Goal: Check status: Check status

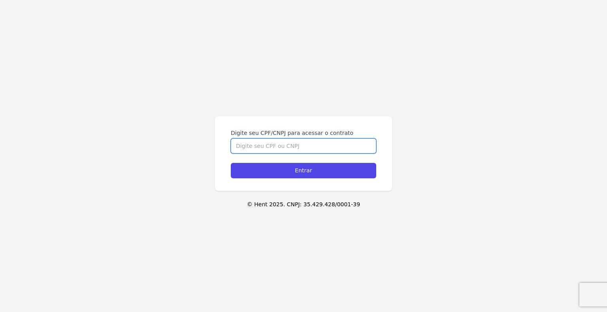
click at [255, 148] on input "Digite seu CPF/CNPJ para acessar o contrato" at bounding box center [303, 146] width 145 height 15
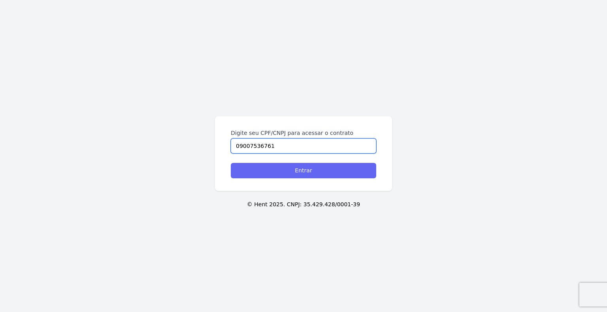
type input "09007536761"
click at [283, 173] on input "Entrar" at bounding box center [303, 170] width 145 height 15
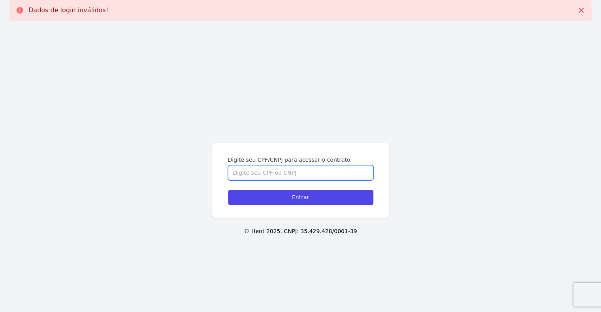
click at [271, 172] on input "Digite seu CPF/CNPJ para acessar o contrato" at bounding box center [300, 173] width 145 height 15
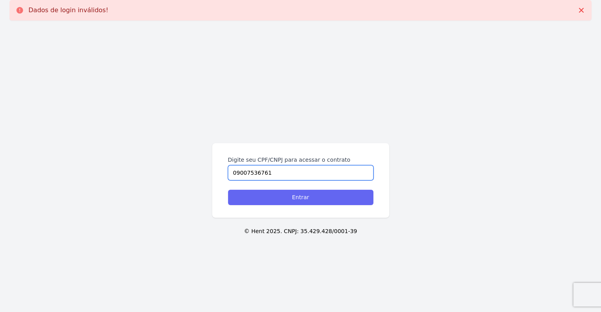
type input "09007536761"
click at [293, 198] on input "Entrar" at bounding box center [300, 197] width 145 height 15
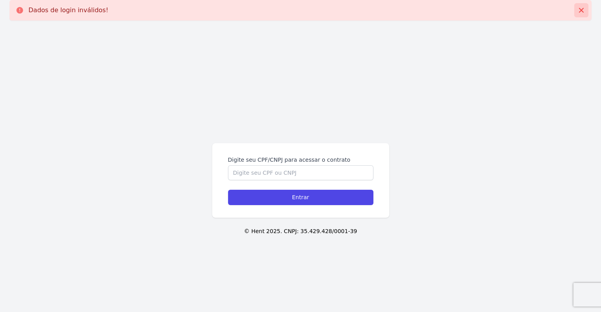
click at [580, 11] on icon at bounding box center [581, 10] width 5 height 5
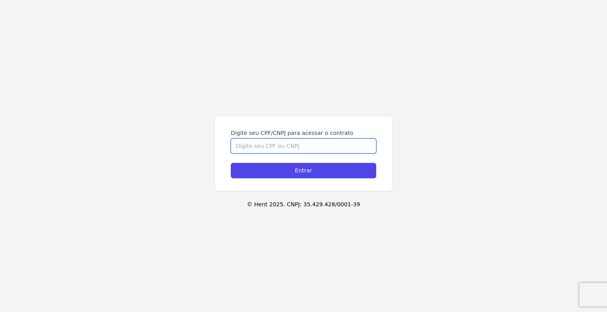
click at [314, 148] on input "Digite seu CPF/CNPJ para acessar o contrato" at bounding box center [303, 146] width 145 height 15
type input "09007536761"
click at [231, 163] on input "Entrar" at bounding box center [303, 170] width 145 height 15
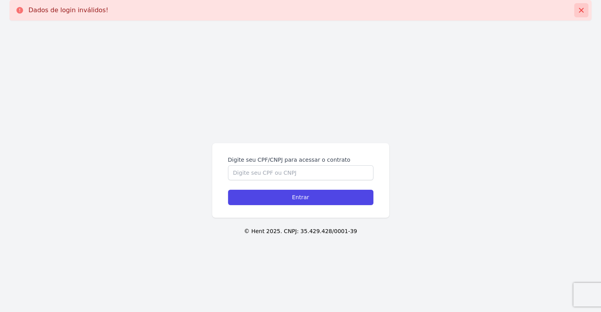
click at [580, 12] on icon at bounding box center [581, 10] width 8 height 8
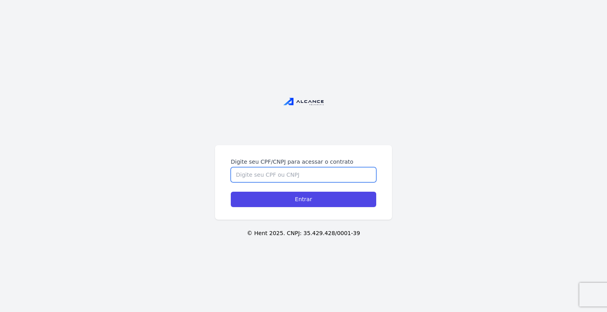
click at [300, 176] on input "Digite seu CPF/CNPJ para acessar o contrato" at bounding box center [303, 174] width 145 height 15
type input "09007536761"
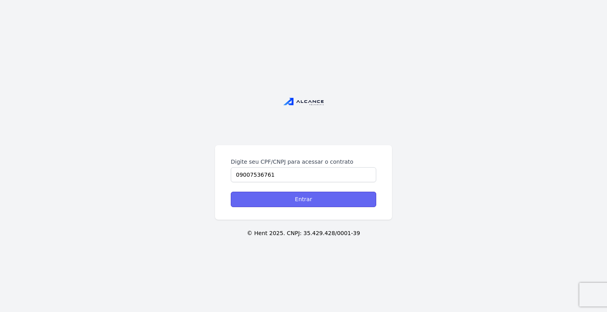
click at [276, 199] on input "Entrar" at bounding box center [303, 199] width 145 height 15
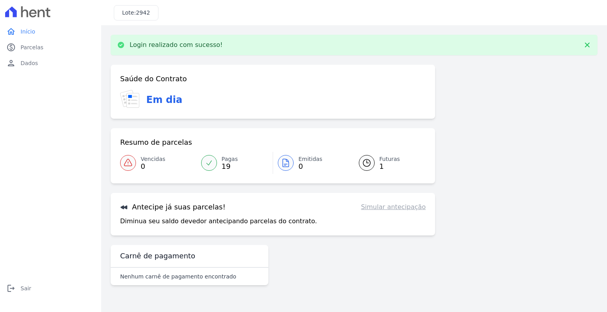
click at [387, 160] on span "Futuras" at bounding box center [389, 159] width 21 height 8
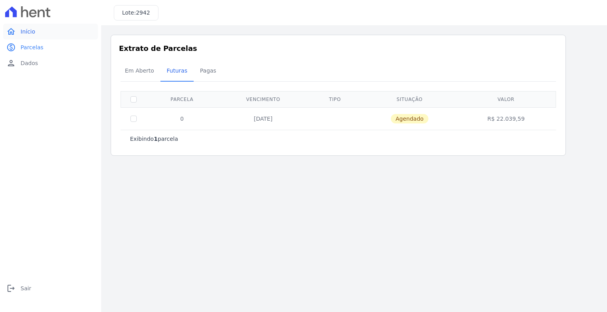
click at [26, 36] on link "home Início" at bounding box center [50, 32] width 95 height 16
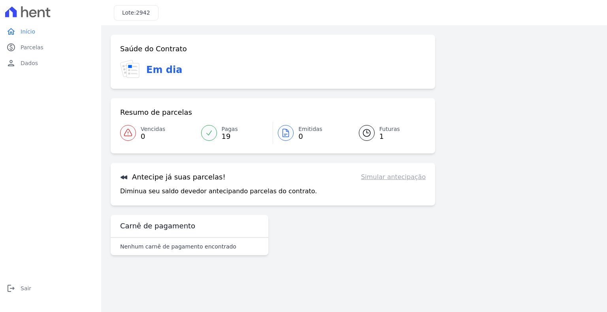
click at [368, 134] on icon at bounding box center [366, 132] width 9 height 9
